Goal: Check status: Check status

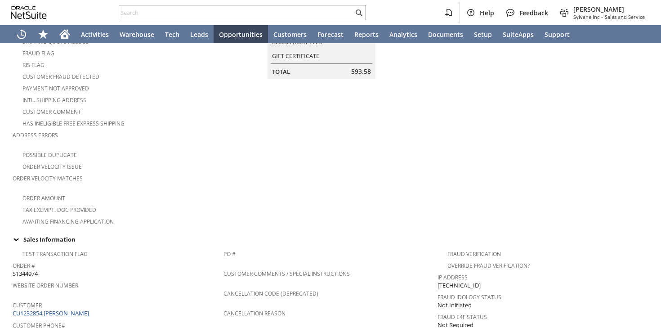
scroll to position [150, 0]
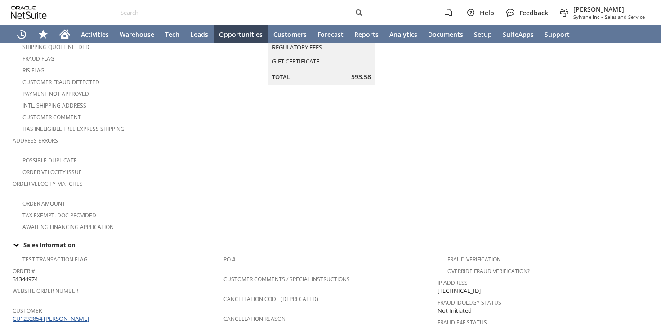
click at [68, 315] on link "CU1232854 Donald D Vissari" at bounding box center [52, 319] width 79 height 8
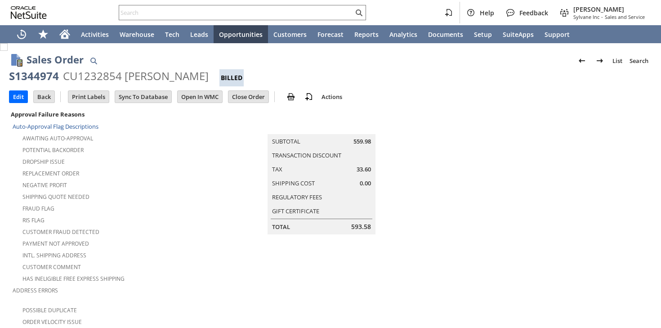
scroll to position [569, 0]
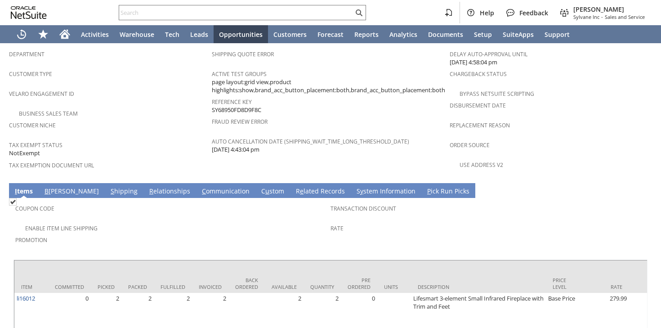
click at [108, 187] on link "S hipping" at bounding box center [123, 192] width 31 height 10
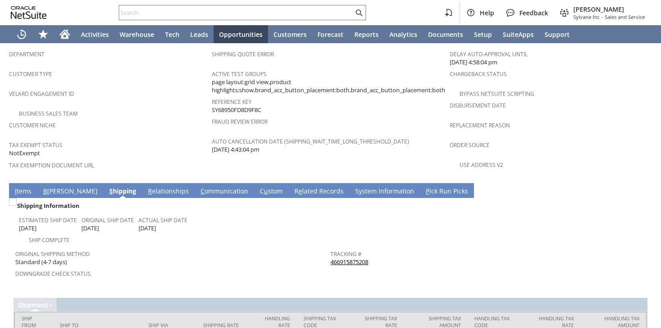
click at [364, 258] on link "466915875208" at bounding box center [350, 262] width 38 height 8
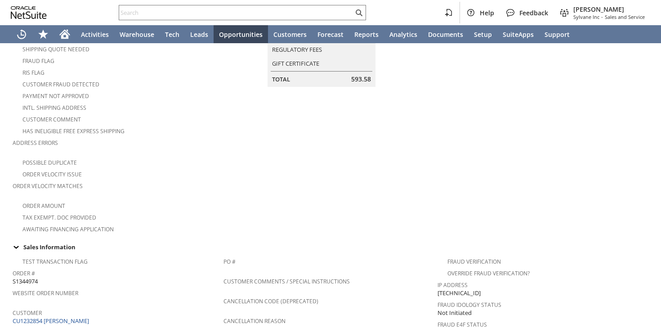
scroll to position [0, 0]
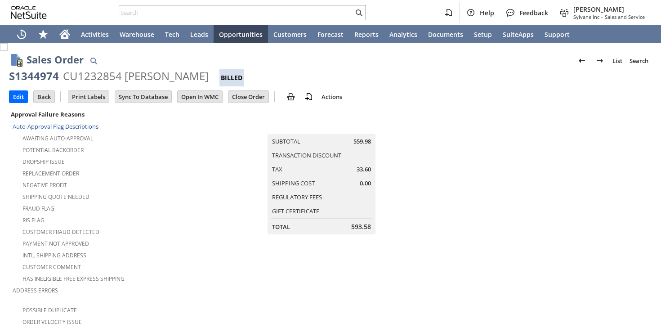
click at [91, 76] on div "CU1232854 Donald D Vissari" at bounding box center [136, 76] width 146 height 14
copy div "CU1232854"
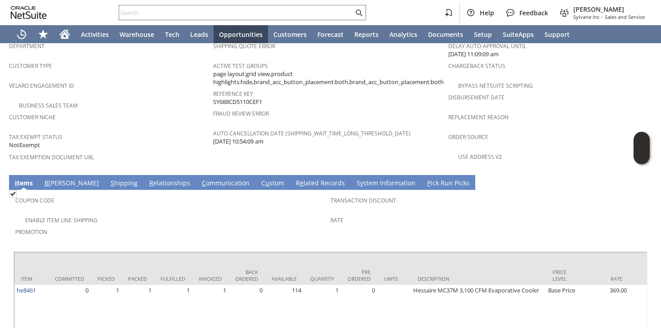
click at [147, 179] on link "R elationships" at bounding box center [169, 184] width 45 height 10
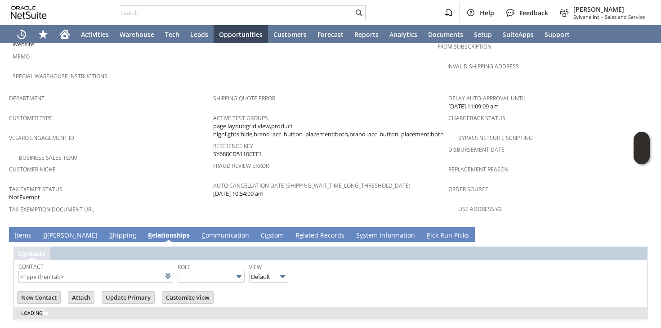
scroll to position [537, 0]
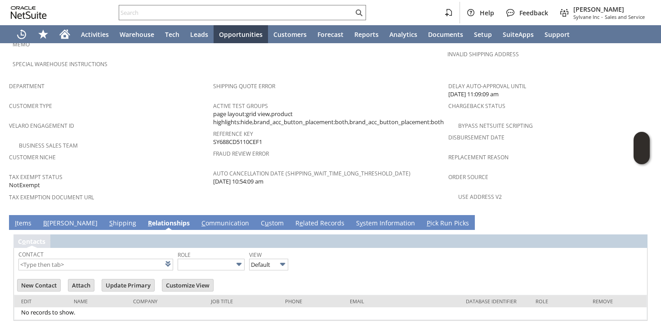
click at [107, 219] on link "S hipping" at bounding box center [122, 224] width 31 height 10
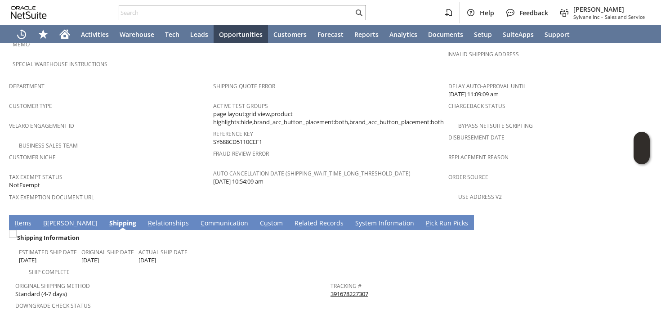
click at [365, 290] on link "391678227307" at bounding box center [350, 294] width 38 height 8
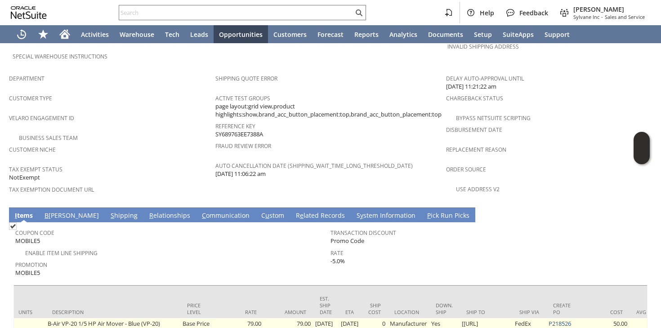
scroll to position [0, 382]
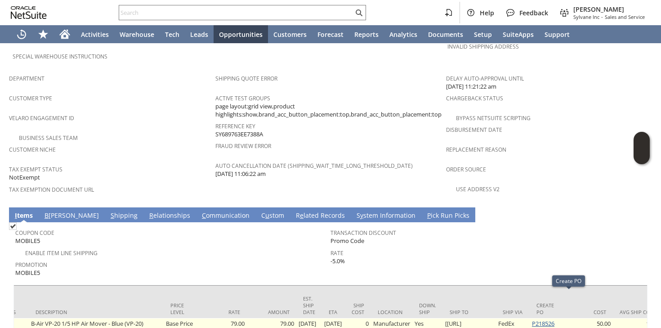
click at [555, 319] on link "P218526" at bounding box center [543, 323] width 22 height 8
